Goal: Navigation & Orientation: Understand site structure

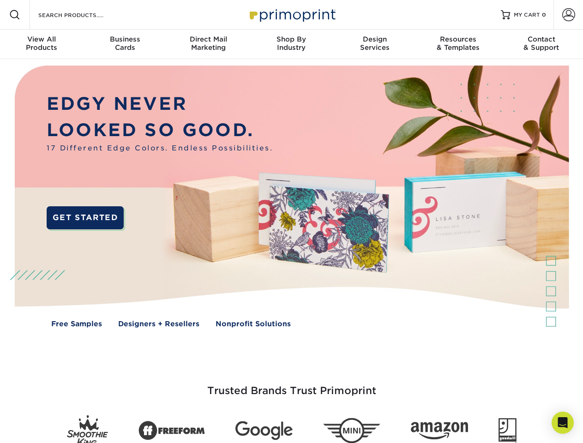
click at [291, 221] on img at bounding box center [291, 203] width 577 height 288
click at [15, 15] on span at bounding box center [14, 14] width 11 height 11
click at [568, 15] on span at bounding box center [568, 14] width 13 height 13
click at [42, 44] on div "View All Products" at bounding box center [41, 43] width 83 height 17
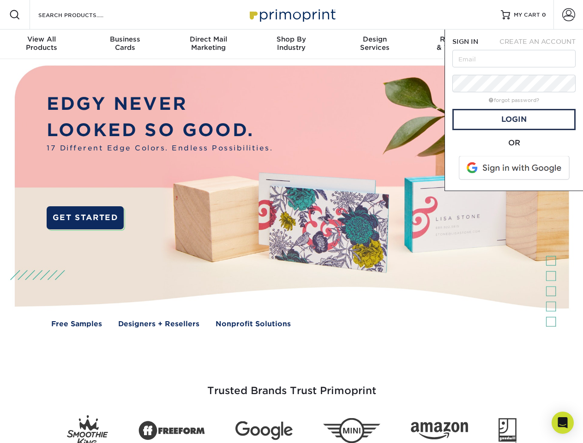
click at [125, 44] on div "Business Cards" at bounding box center [124, 43] width 83 height 17
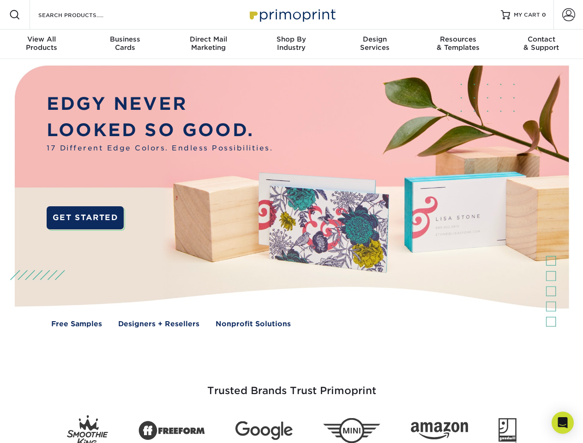
click at [208, 44] on div "Direct Mail Marketing" at bounding box center [208, 43] width 83 height 17
click at [291, 44] on div "Shop By Industry" at bounding box center [291, 43] width 83 height 17
click at [375, 44] on div "Design Services" at bounding box center [374, 43] width 83 height 17
click at [458, 44] on div "Resources & Templates" at bounding box center [457, 43] width 83 height 17
click at [541, 44] on div "Contact & Support" at bounding box center [541, 43] width 83 height 17
